Goal: Information Seeking & Learning: Learn about a topic

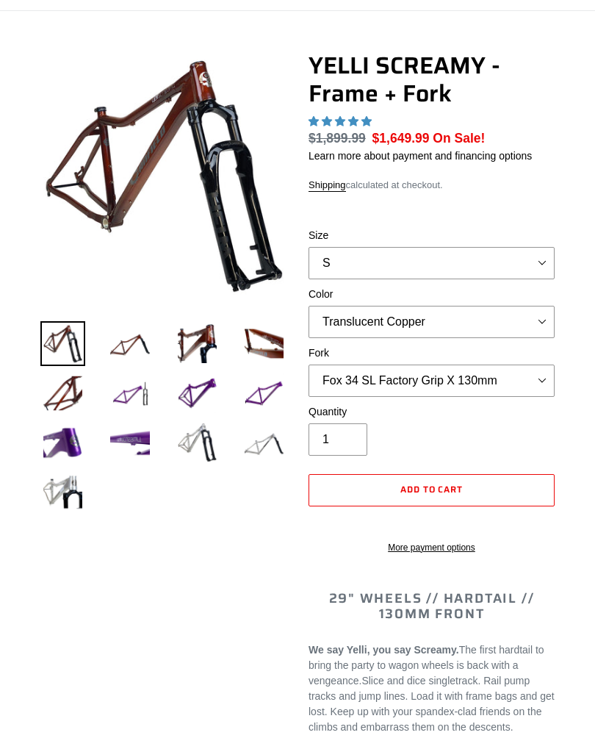
select select "highest-rating"
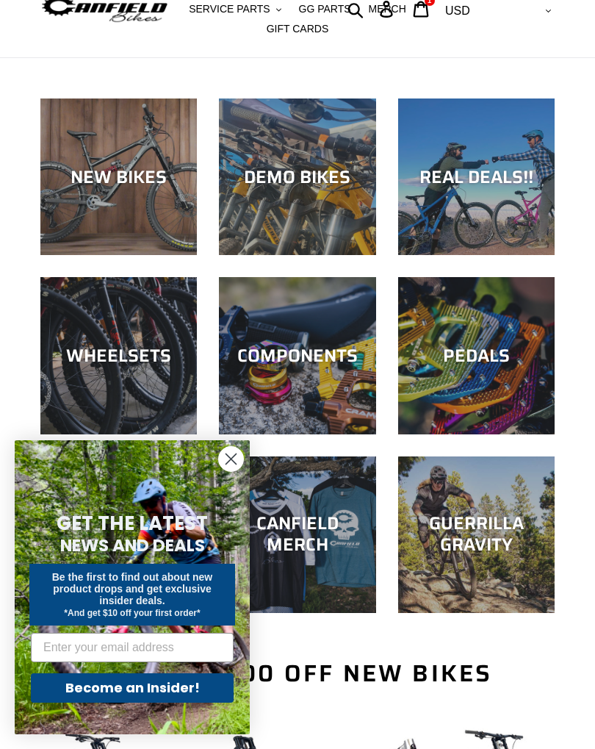
scroll to position [73, 0]
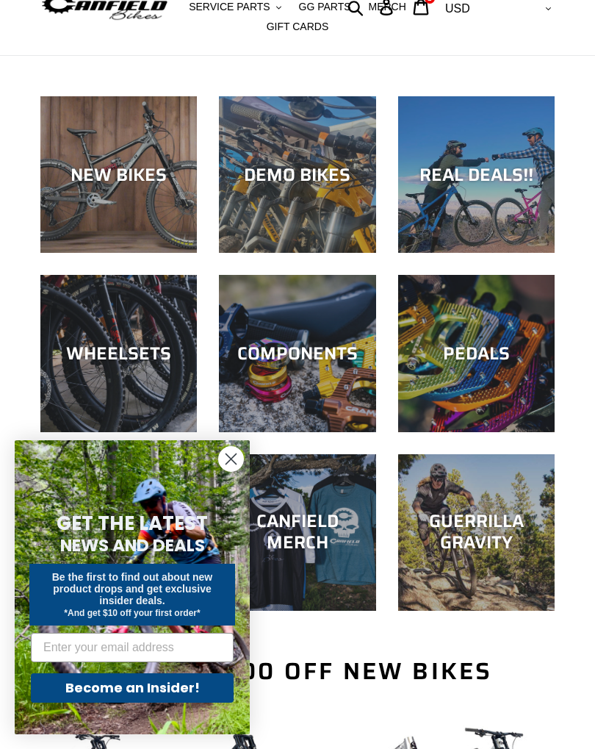
click at [242, 471] on circle "Close dialog" at bounding box center [231, 459] width 24 height 24
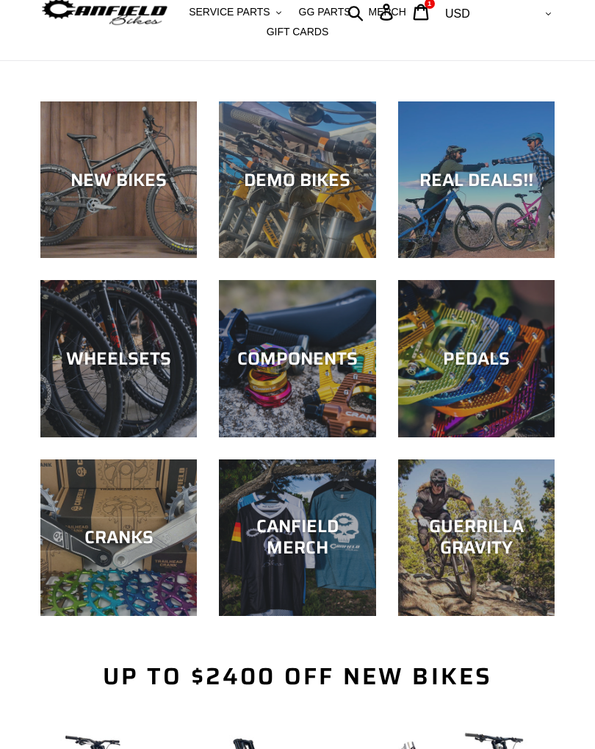
scroll to position [68, 0]
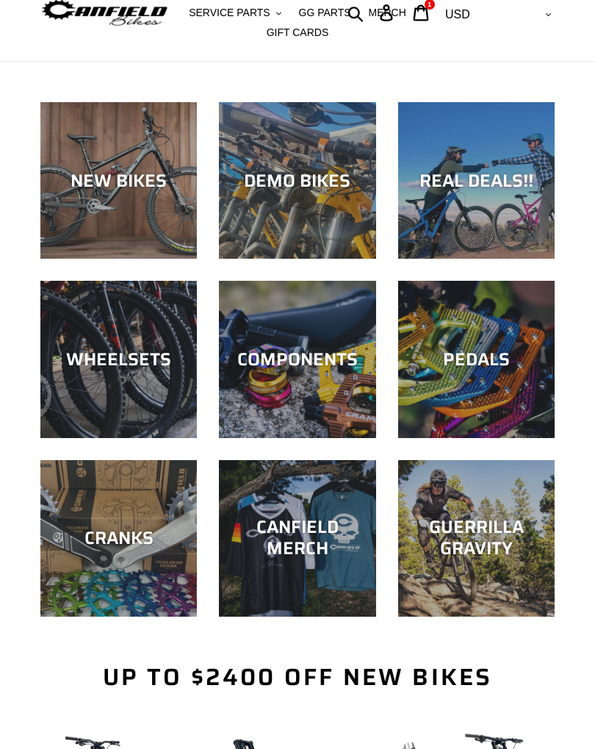
click at [138, 172] on div "NEW BIKES" at bounding box center [118, 180] width 157 height 21
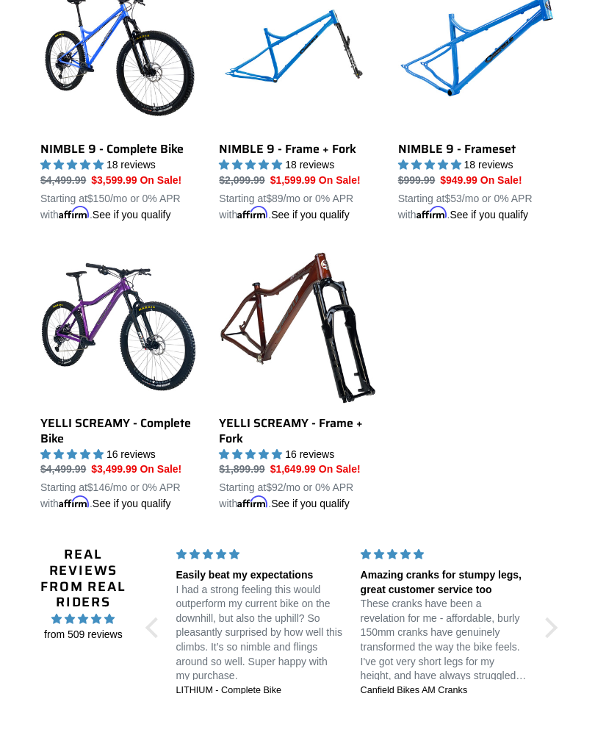
scroll to position [1915, 0]
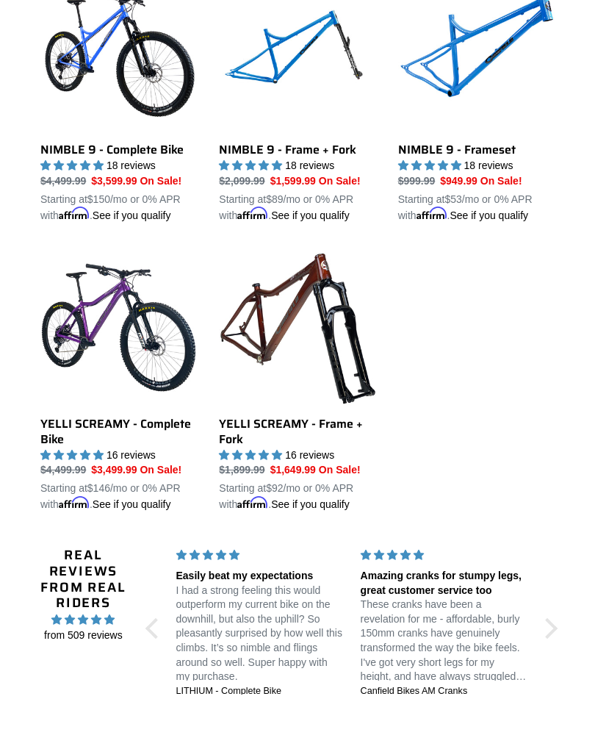
click at [323, 508] on link "YELLI SCREAMY - Frame + Fork" at bounding box center [297, 381] width 157 height 264
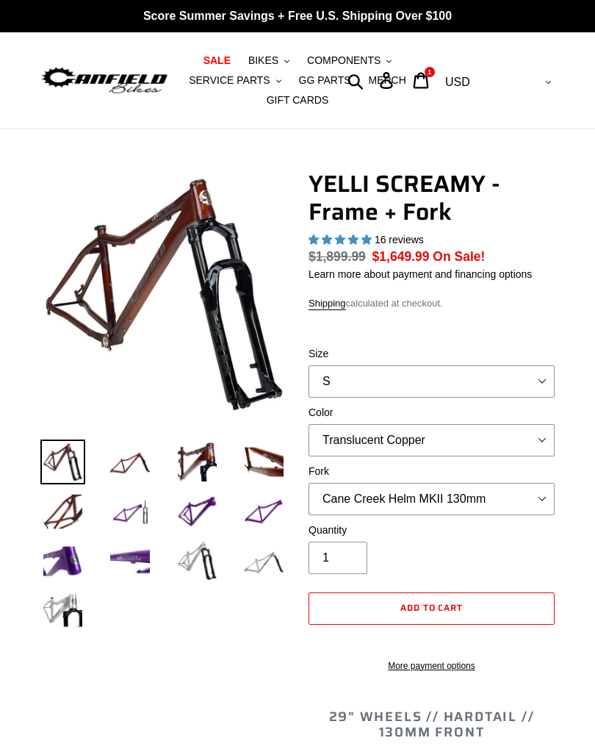
select select "highest-rating"
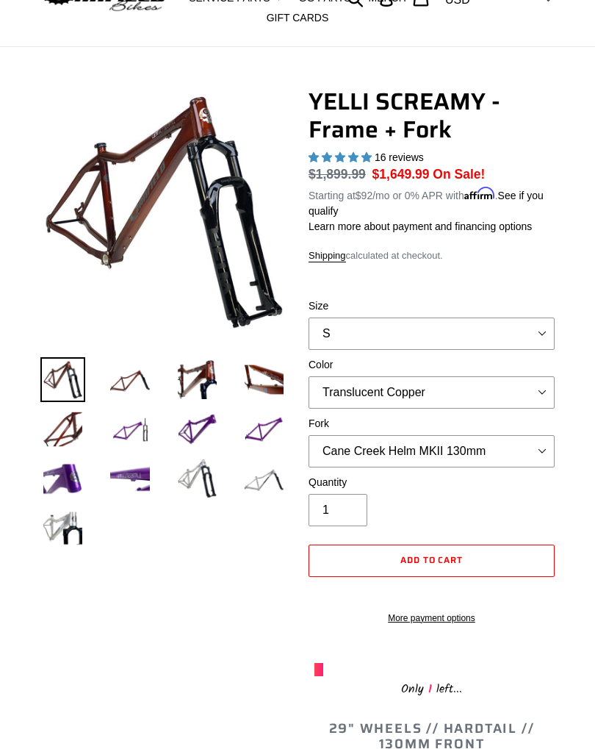
scroll to position [100, 0]
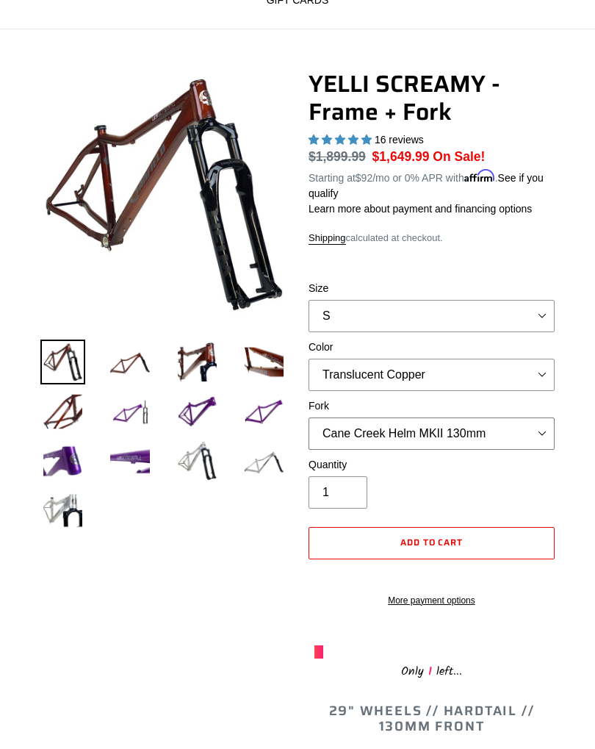
click at [536, 434] on select "Cane Creek Helm MKII 130mm Fox 34 SL Factory Grip X 130mm RockShox Pike Ultimat…" at bounding box center [432, 433] width 246 height 32
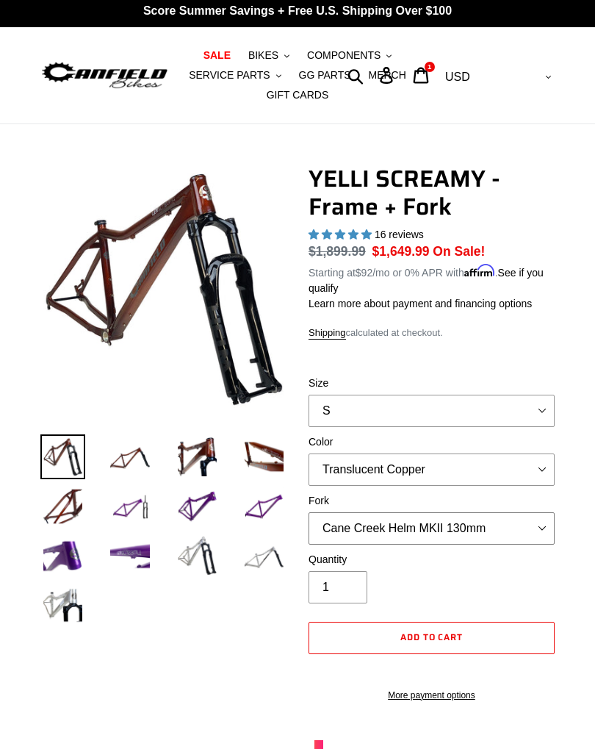
scroll to position [2, 0]
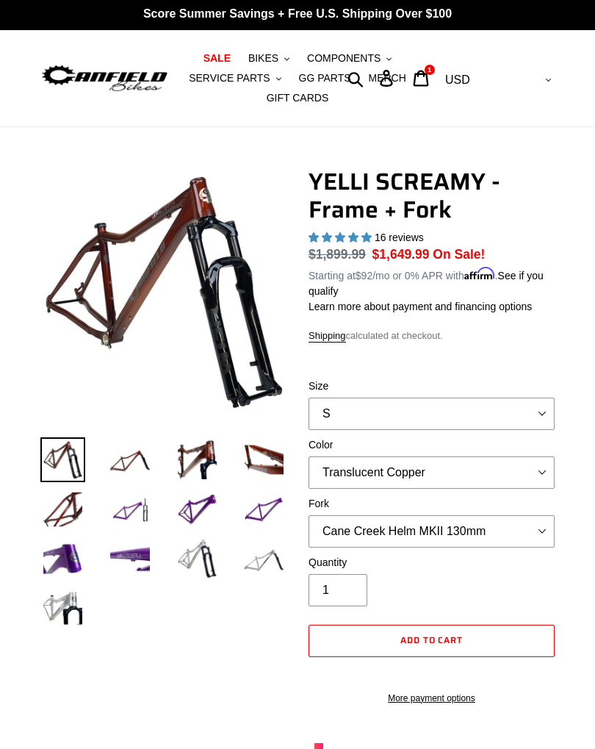
click at [265, 57] on span "BIKES" at bounding box center [263, 58] width 30 height 12
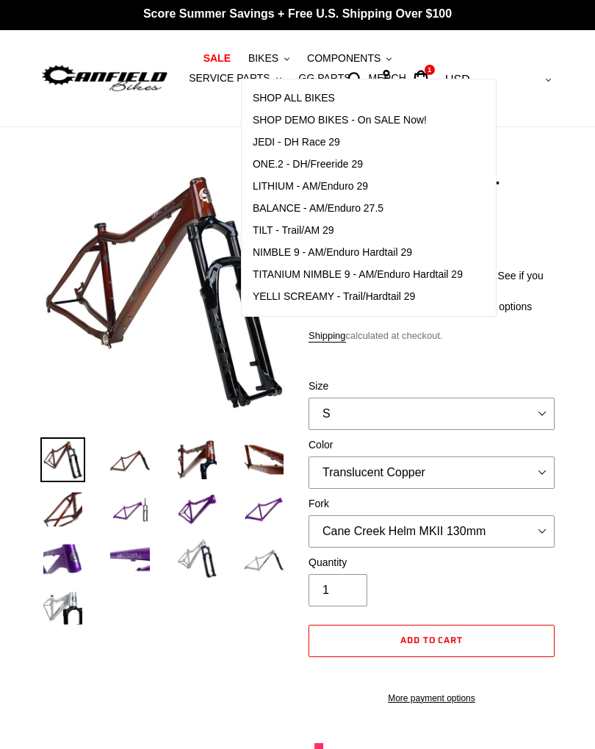
click at [312, 93] on span "SHOP ALL BIKES" at bounding box center [294, 98] width 82 height 12
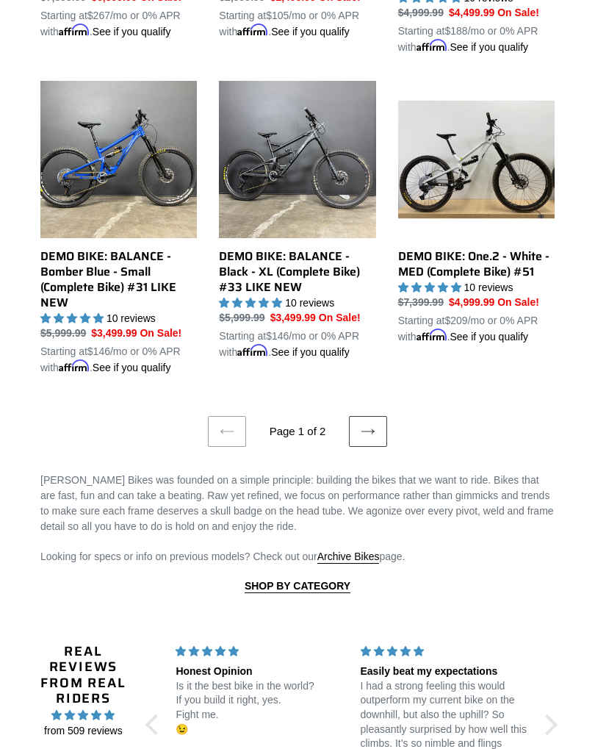
scroll to position [2374, 0]
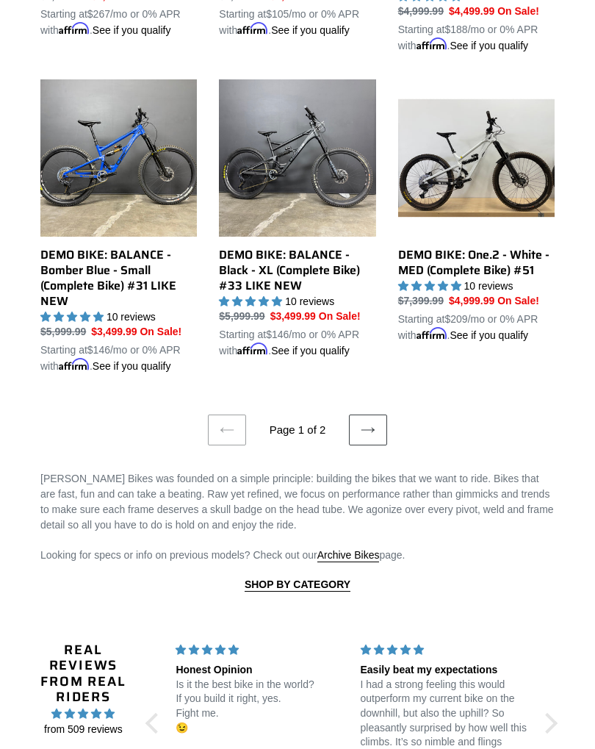
click at [375, 437] on icon at bounding box center [368, 430] width 15 height 15
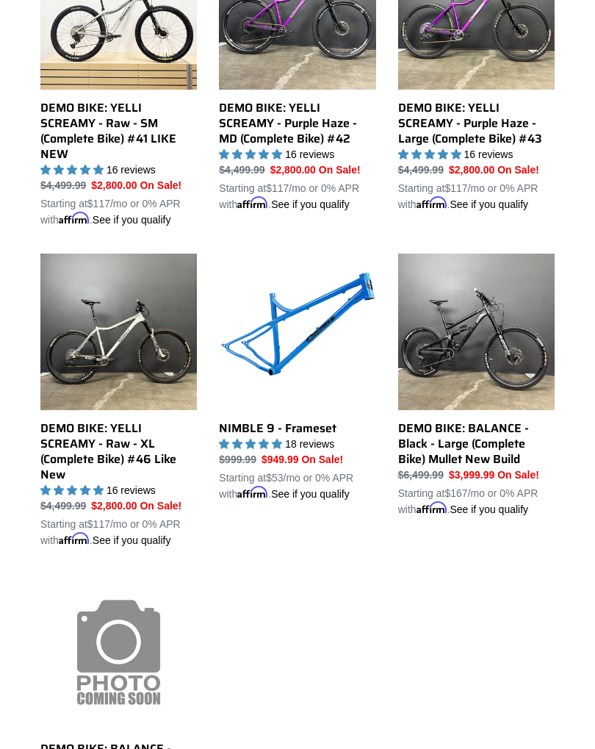
scroll to position [530, 0]
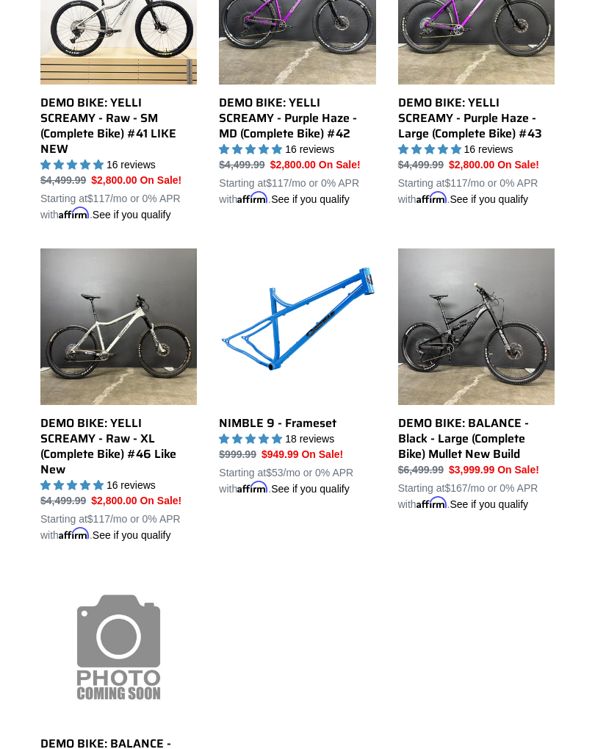
click at [312, 450] on link "NIMBLE 9 - Frameset" at bounding box center [297, 372] width 157 height 248
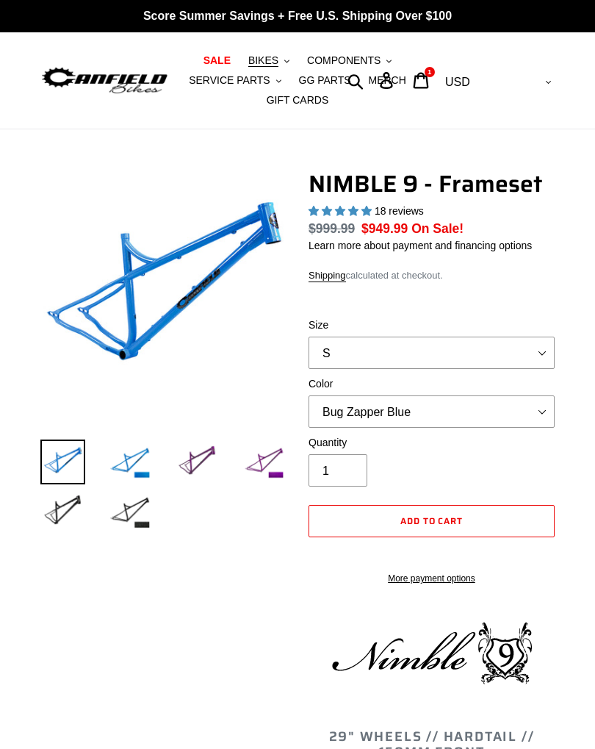
select select "highest-rating"
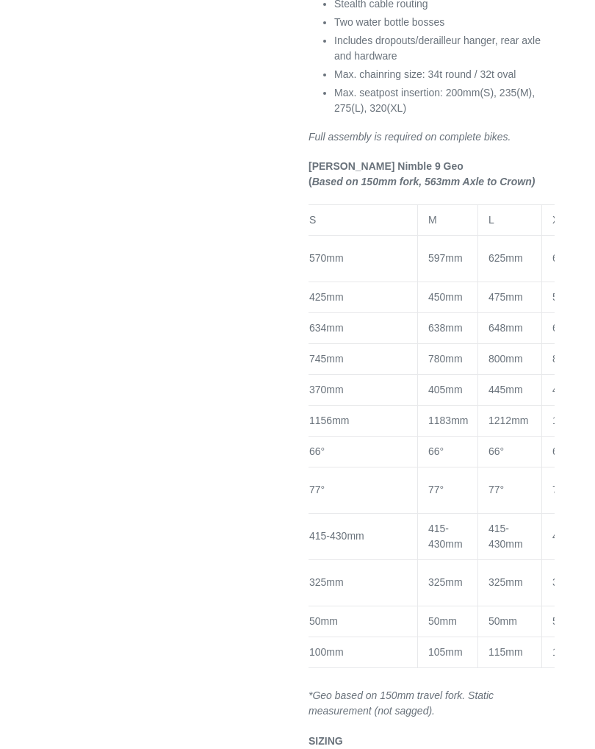
scroll to position [0, 126]
click at [511, 513] on td "77°" at bounding box center [514, 490] width 64 height 46
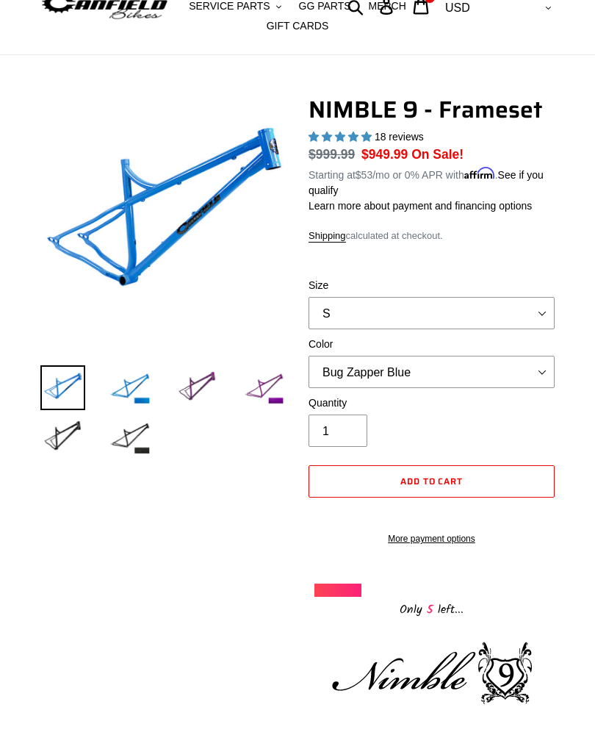
scroll to position [71, 0]
